Goal: Navigation & Orientation: Find specific page/section

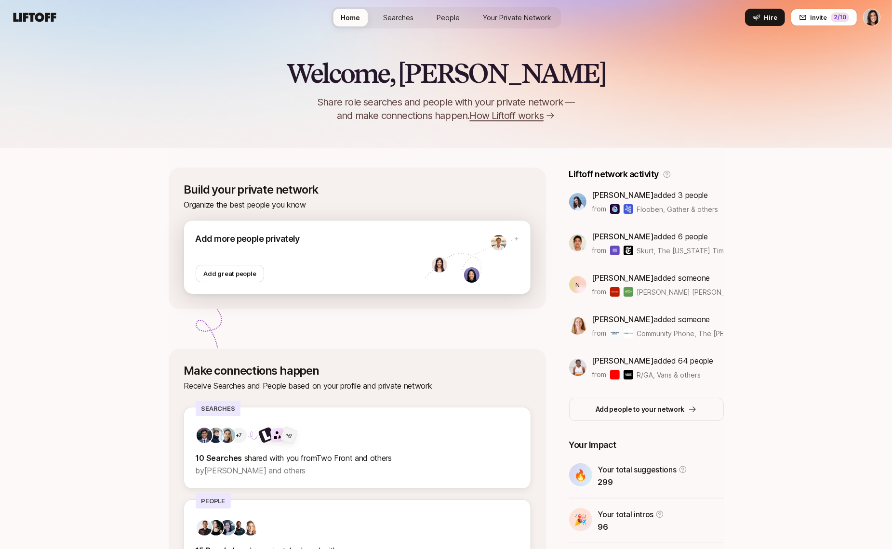
click at [321, 263] on div at bounding box center [310, 255] width 229 height 19
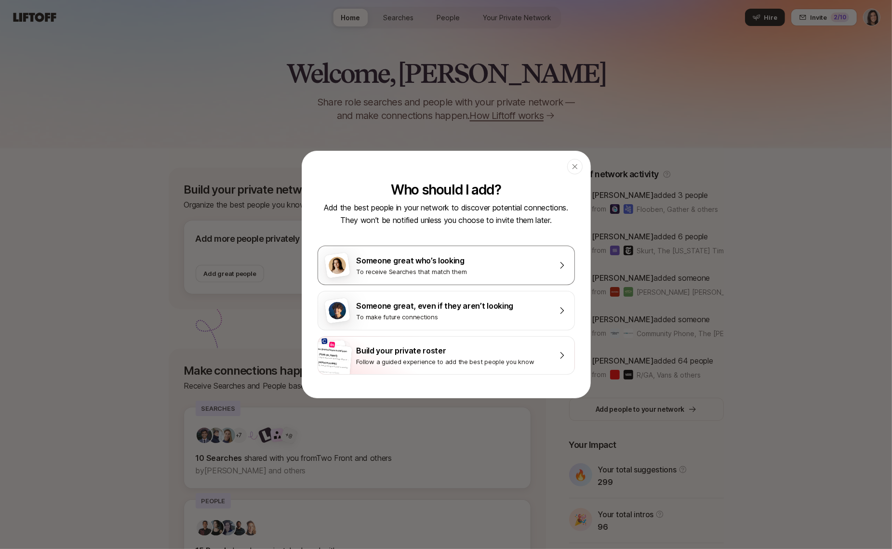
click at [511, 271] on div "To receive Searches that match them" at bounding box center [453, 272] width 193 height 10
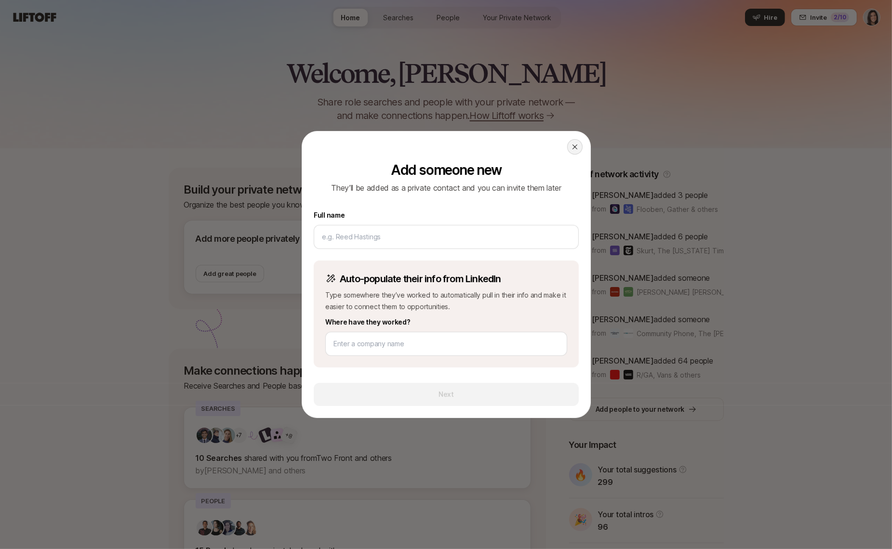
click at [576, 151] on icon at bounding box center [575, 147] width 8 height 8
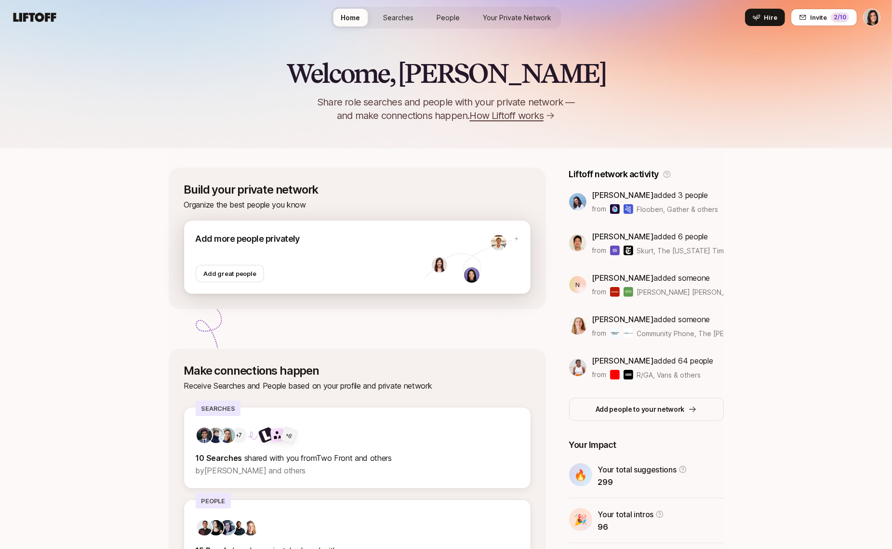
click at [428, 253] on icon at bounding box center [472, 258] width 94 height 42
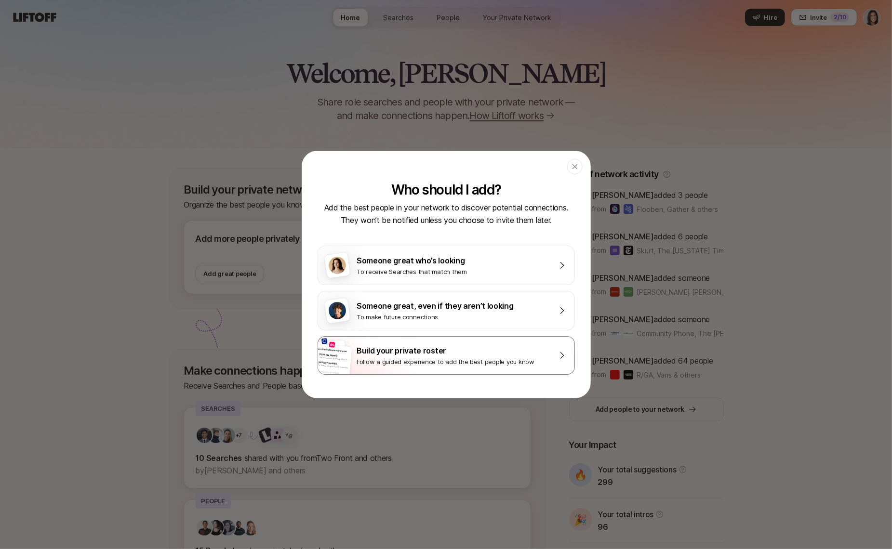
click at [395, 345] on div "Build your private roster" at bounding box center [453, 351] width 193 height 13
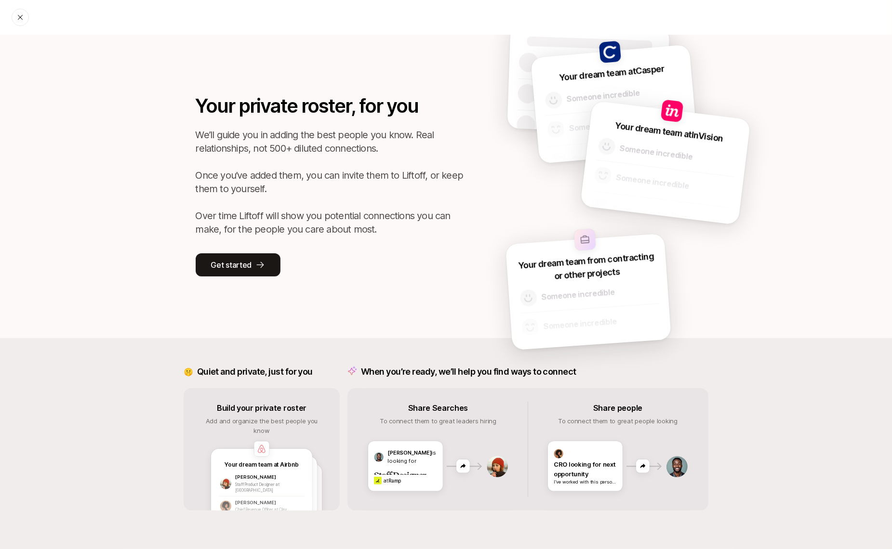
click at [27, 19] on div at bounding box center [20, 17] width 17 height 17
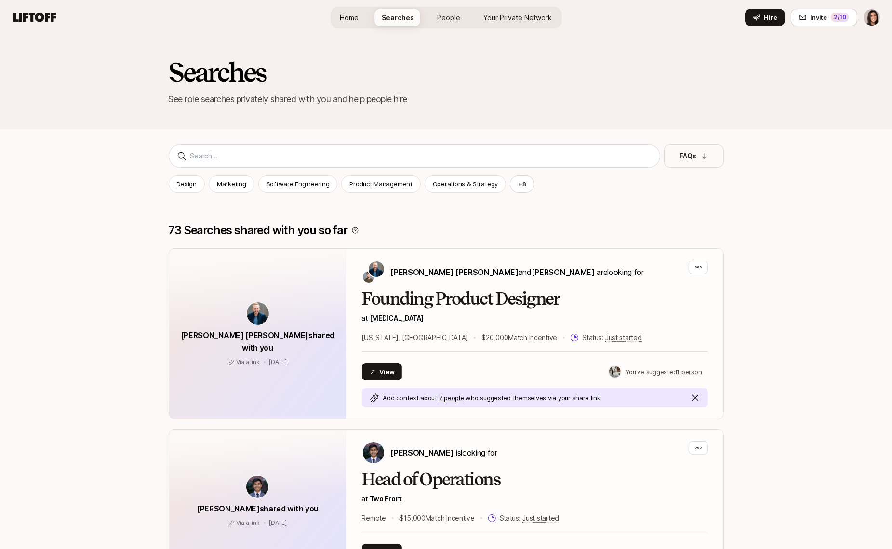
click at [22, 19] on icon at bounding box center [35, 17] width 46 height 13
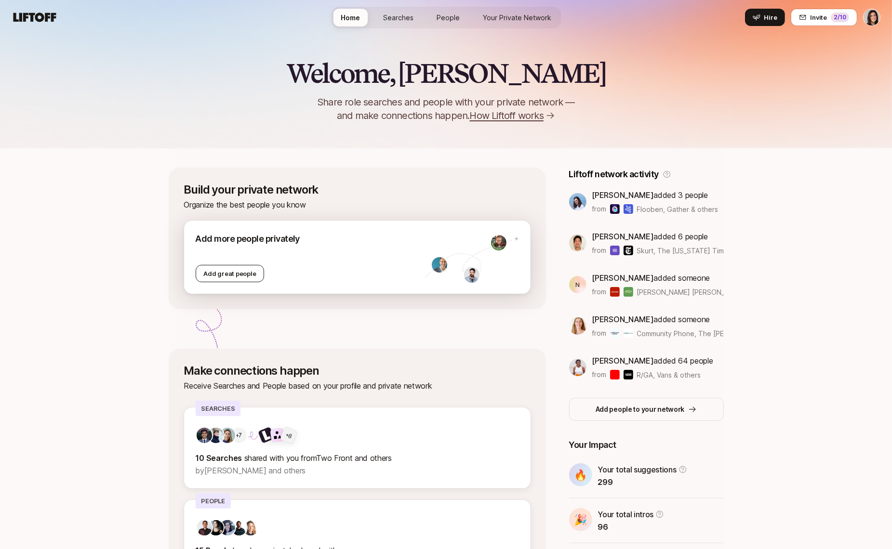
click at [219, 267] on div "Add great people" at bounding box center [230, 273] width 69 height 17
click at [269, 236] on div "Add more people privately" at bounding box center [310, 238] width 229 height 13
